Goal: Check status

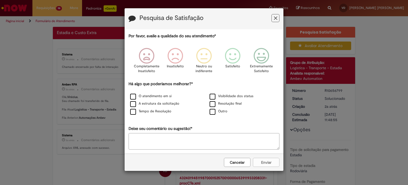
click at [276, 20] on icon "Feedback" at bounding box center [275, 18] width 3 height 6
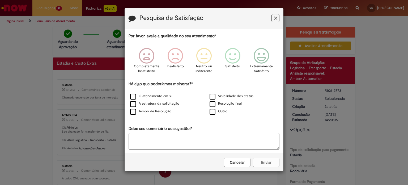
click at [275, 19] on icon "Feedback" at bounding box center [275, 18] width 3 height 6
click at [274, 17] on icon "Feedback" at bounding box center [275, 18] width 3 height 6
click at [274, 20] on icon "Feedback" at bounding box center [275, 18] width 3 height 6
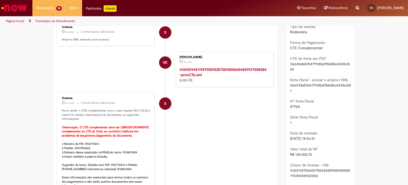
scroll to position [139, 0]
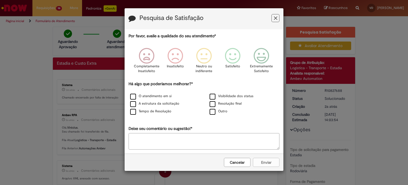
click at [272, 16] on button "Feedback" at bounding box center [276, 18] width 8 height 8
click at [277, 20] on icon "Feedback" at bounding box center [275, 18] width 3 height 6
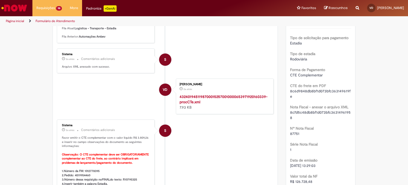
scroll to position [120, 0]
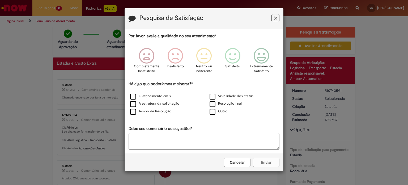
click at [273, 19] on button "Feedback" at bounding box center [276, 18] width 8 height 8
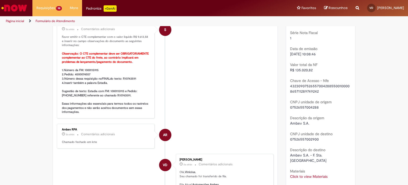
scroll to position [259, 0]
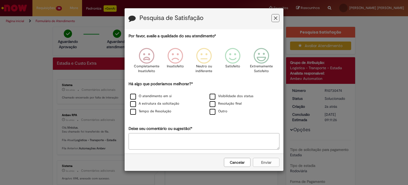
click at [274, 19] on icon "Feedback" at bounding box center [275, 18] width 3 height 6
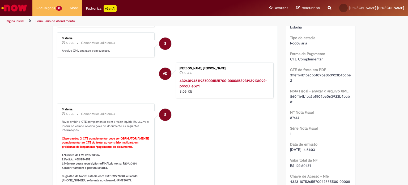
scroll to position [133, 0]
